Goal: Task Accomplishment & Management: Manage account settings

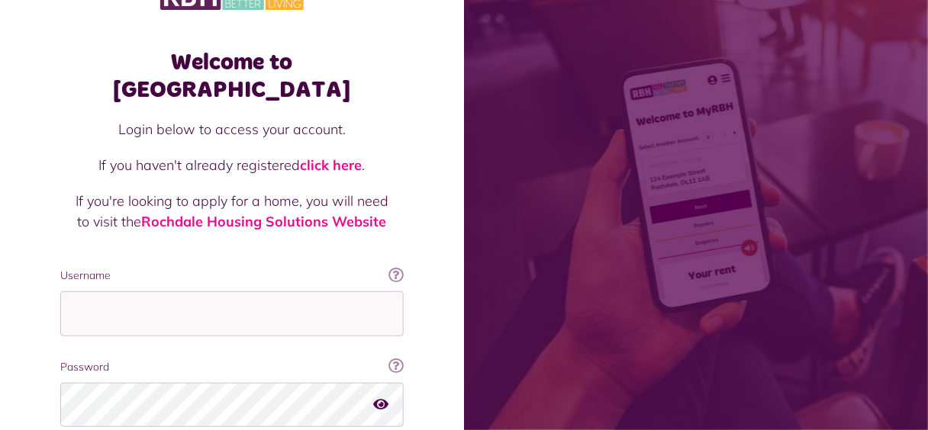
scroll to position [61, 0]
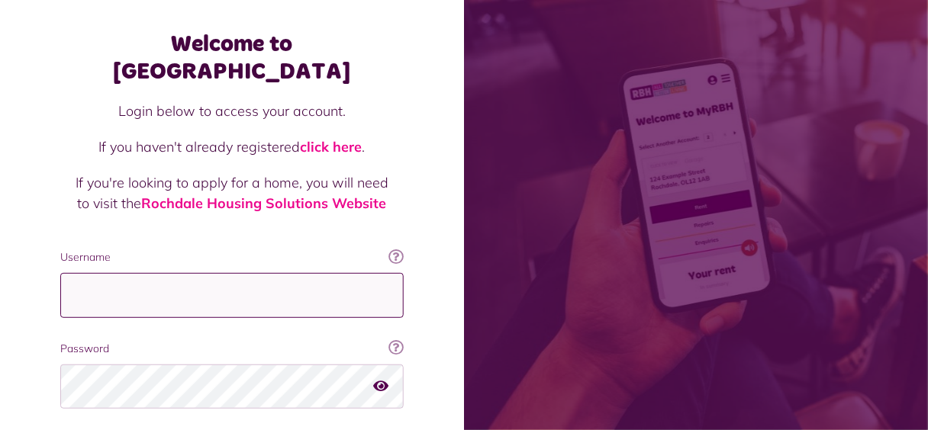
drag, startPoint x: 348, startPoint y: 262, endPoint x: 354, endPoint y: 256, distance: 8.6
click at [348, 273] on input "Username" at bounding box center [231, 295] width 343 height 45
type input "**********"
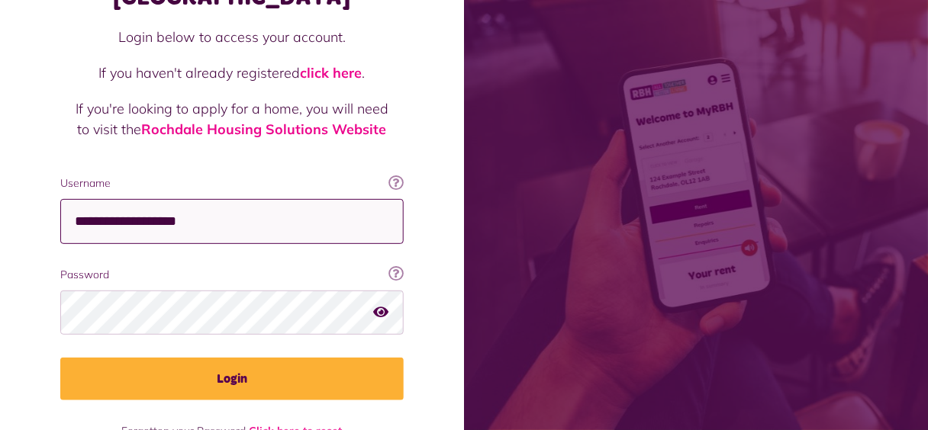
scroll to position [156, 0]
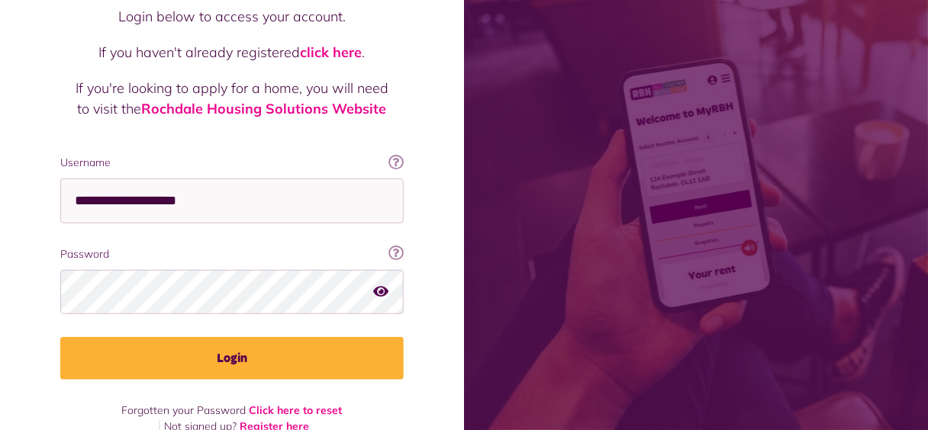
click at [404, 247] on div "Password Your password contains a minimum of eight characters, include one uppe…" at bounding box center [231, 281] width 343 height 68
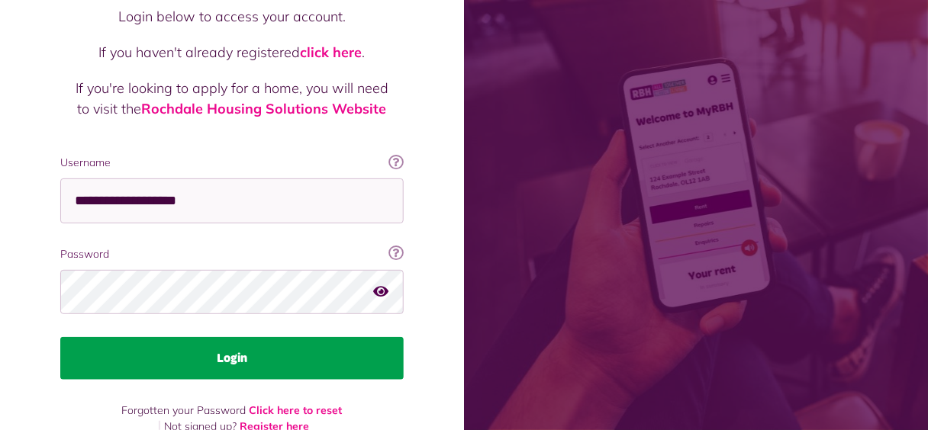
click at [404, 337] on button "Login" at bounding box center [231, 358] width 343 height 43
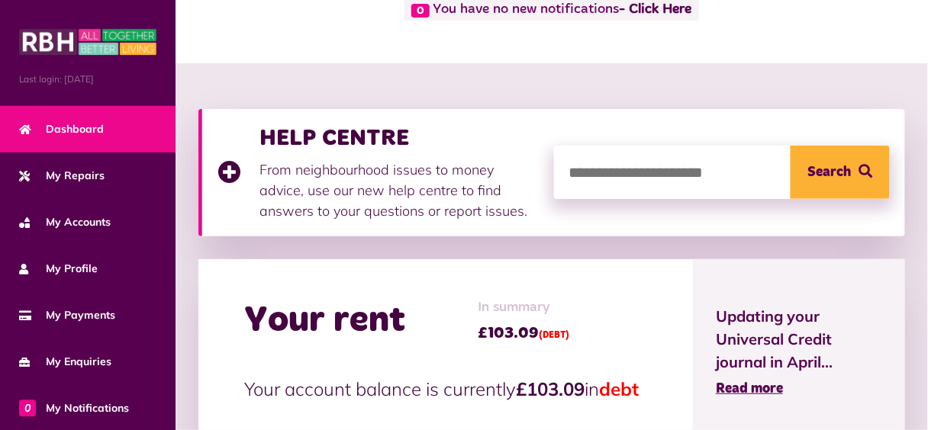
scroll to position [244, 0]
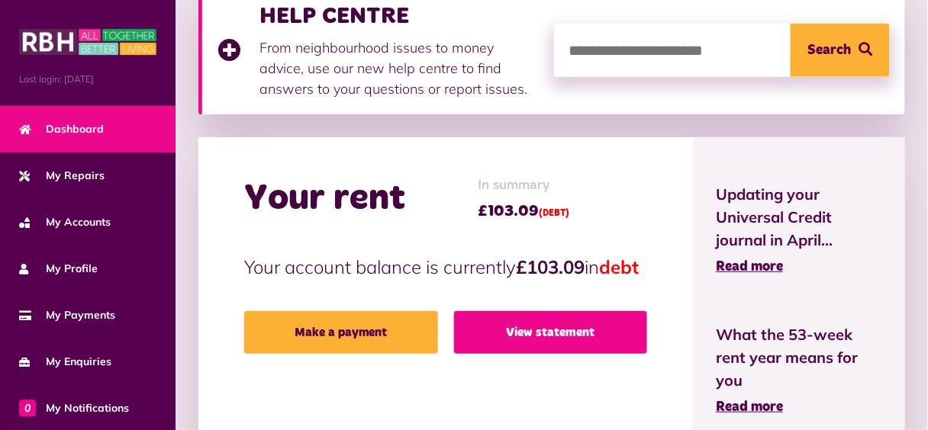
click at [648, 311] on link "View statement" at bounding box center [551, 332] width 194 height 43
click at [629, 311] on link "View statement" at bounding box center [551, 332] width 194 height 43
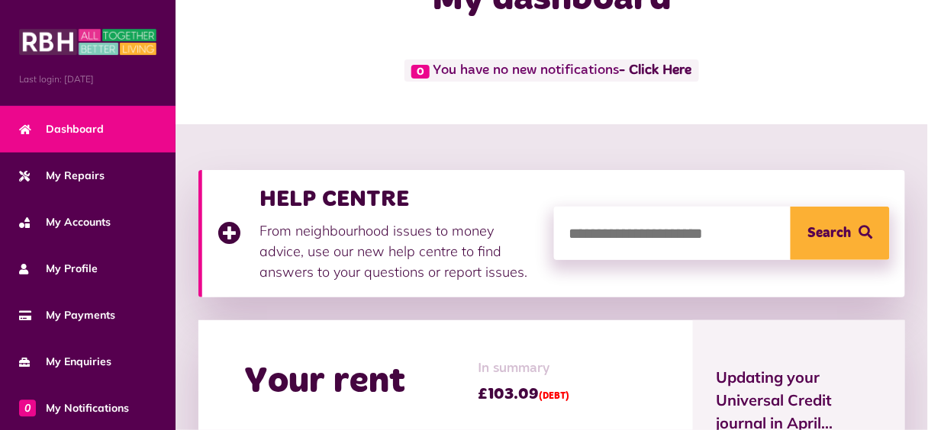
scroll to position [0, 0]
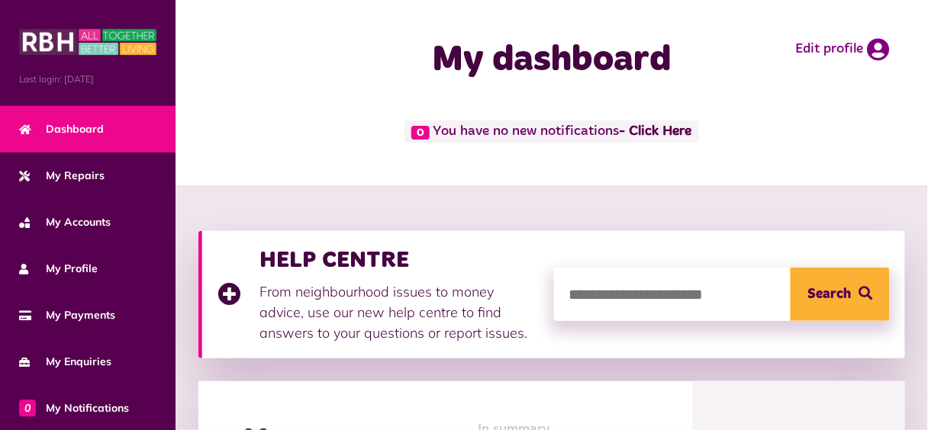
click at [0, 0] on button "Menu" at bounding box center [0, 0] width 0 height 0
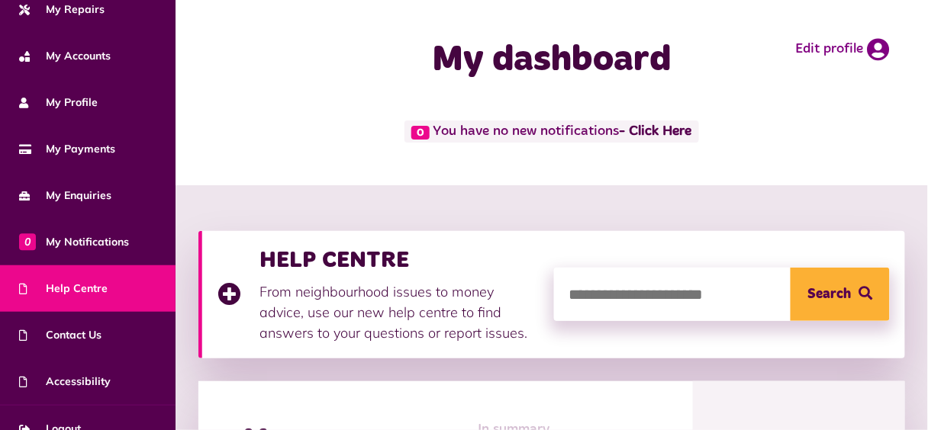
scroll to position [173, 0]
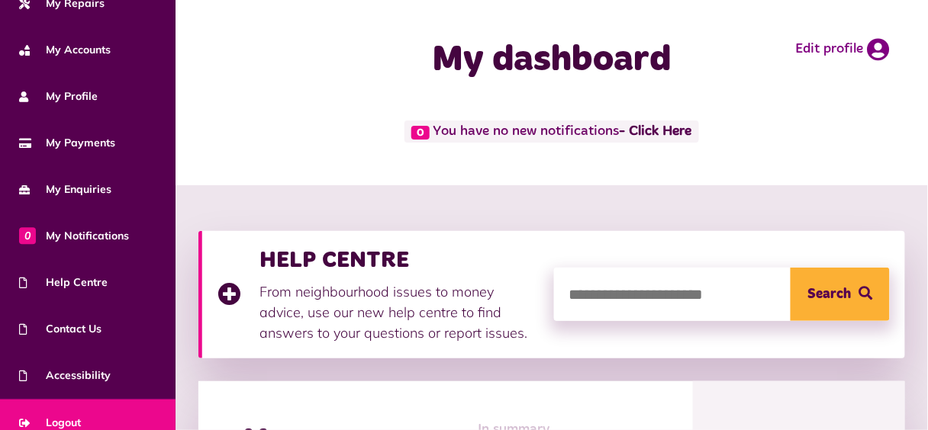
click at [90, 411] on link "Logout" at bounding box center [88, 423] width 176 height 47
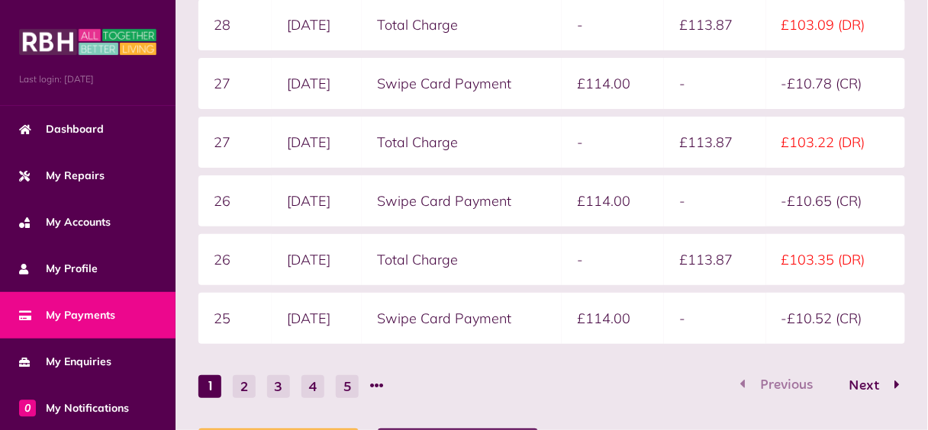
scroll to position [61, 0]
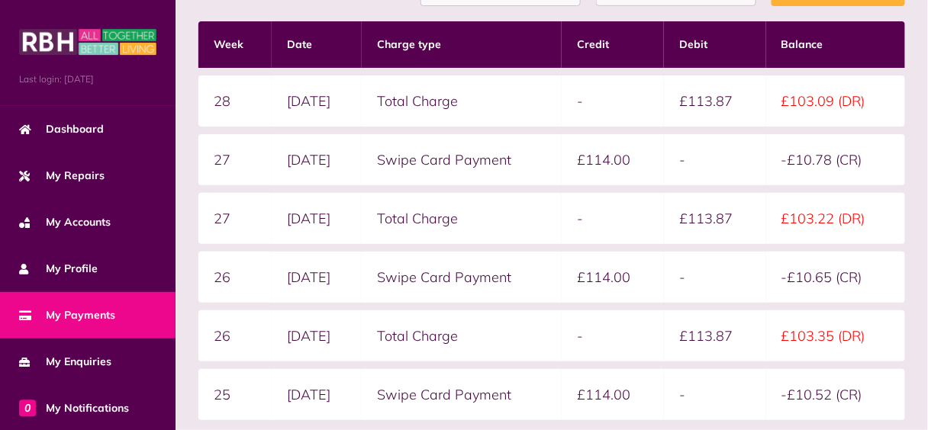
scroll to position [366, 0]
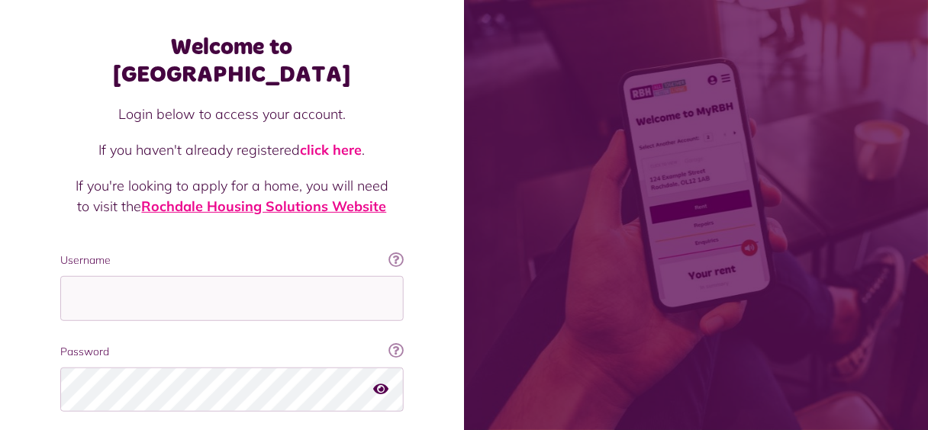
scroll to position [122, 0]
